Goal: Information Seeking & Learning: Check status

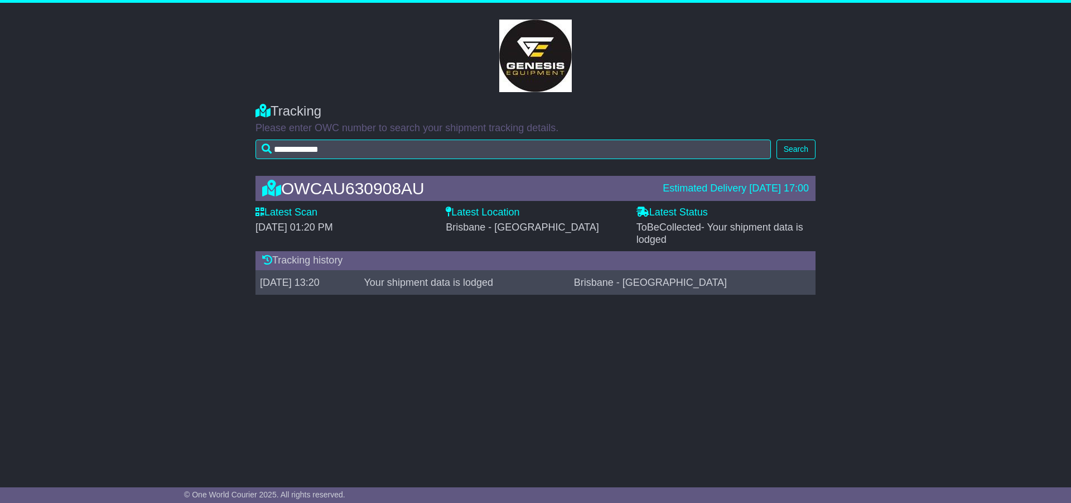
click at [265, 254] on div "Tracking history" at bounding box center [535, 260] width 560 height 19
click at [344, 271] on td "[DATE] 13:20" at bounding box center [307, 282] width 104 height 25
click at [354, 289] on td "[DATE] 13:20" at bounding box center [307, 282] width 104 height 25
click at [789, 153] on button "Search" at bounding box center [795, 149] width 39 height 20
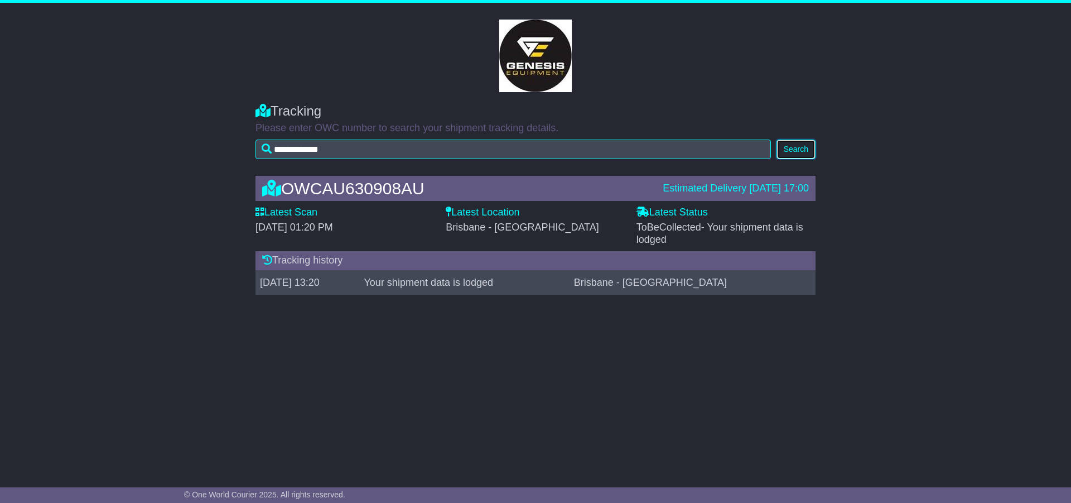
click at [794, 149] on button "Search" at bounding box center [795, 149] width 39 height 20
